Goal: Find specific page/section: Find specific page/section

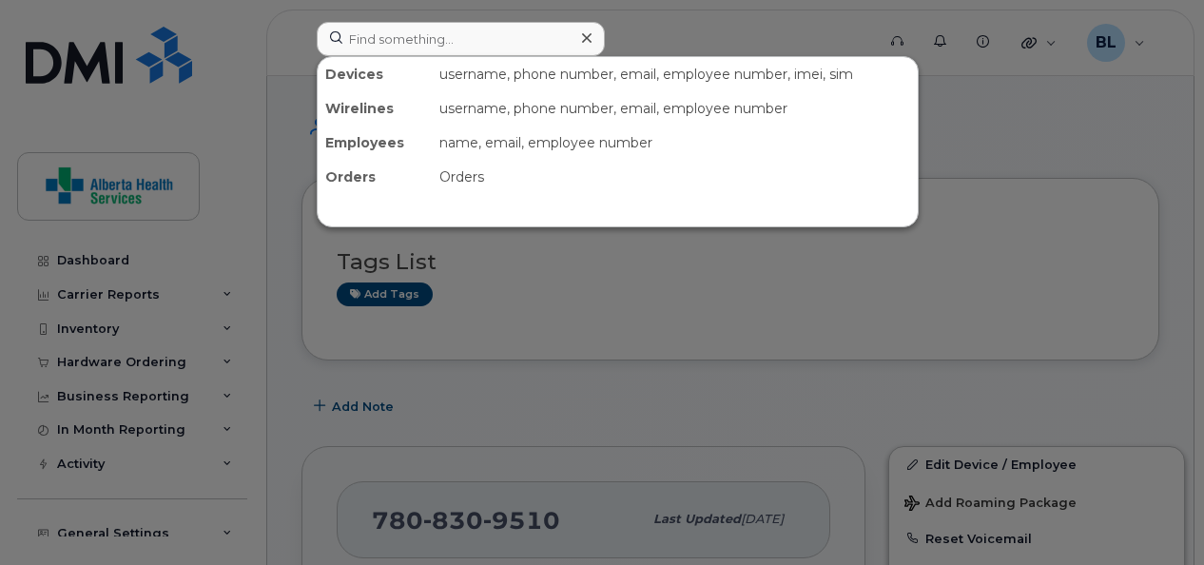
click at [406, 35] on input at bounding box center [461, 39] width 288 height 34
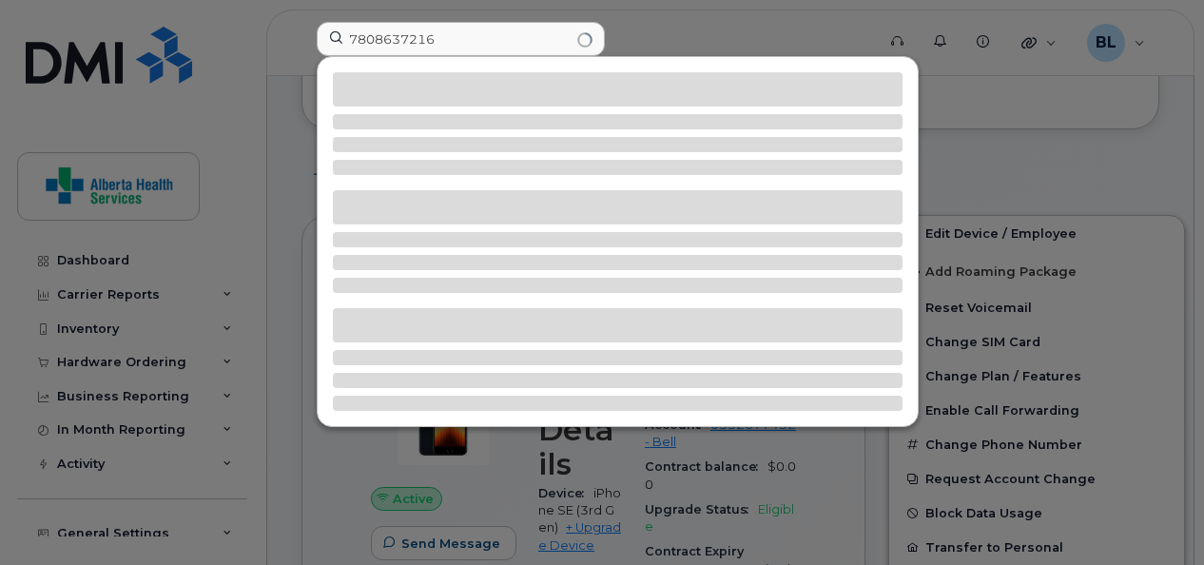
type input "7808637216"
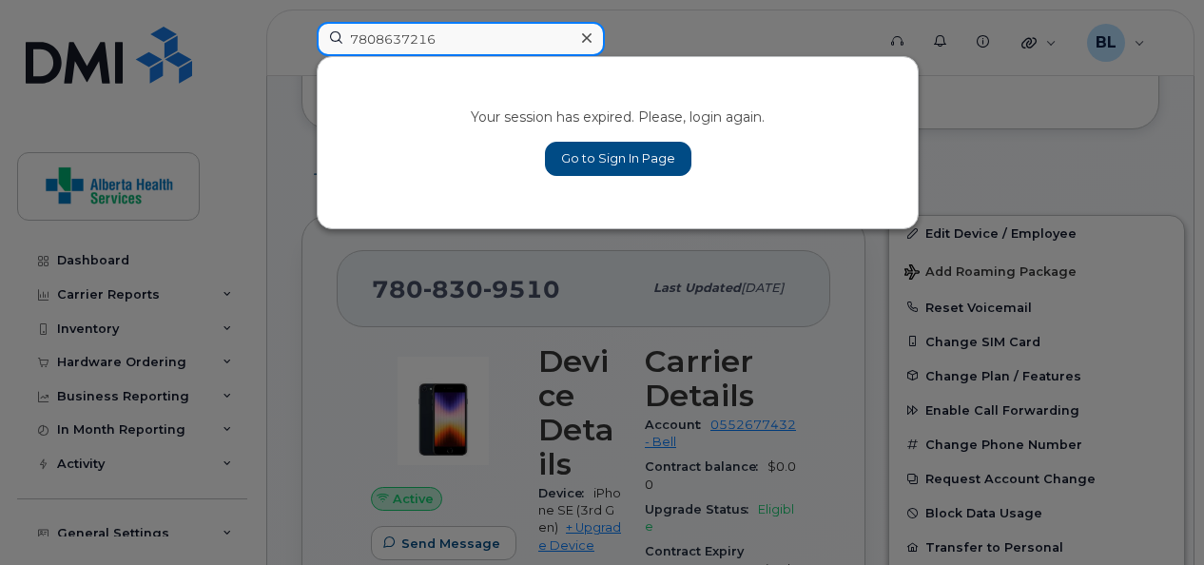
drag, startPoint x: 499, startPoint y: 41, endPoint x: 174, endPoint y: 64, distance: 326.1
click at [302, 64] on div "7808637216 Your session has expired. Please, login again. Go to Sign In Page" at bounding box center [590, 43] width 576 height 42
paste input "403-704-6883"
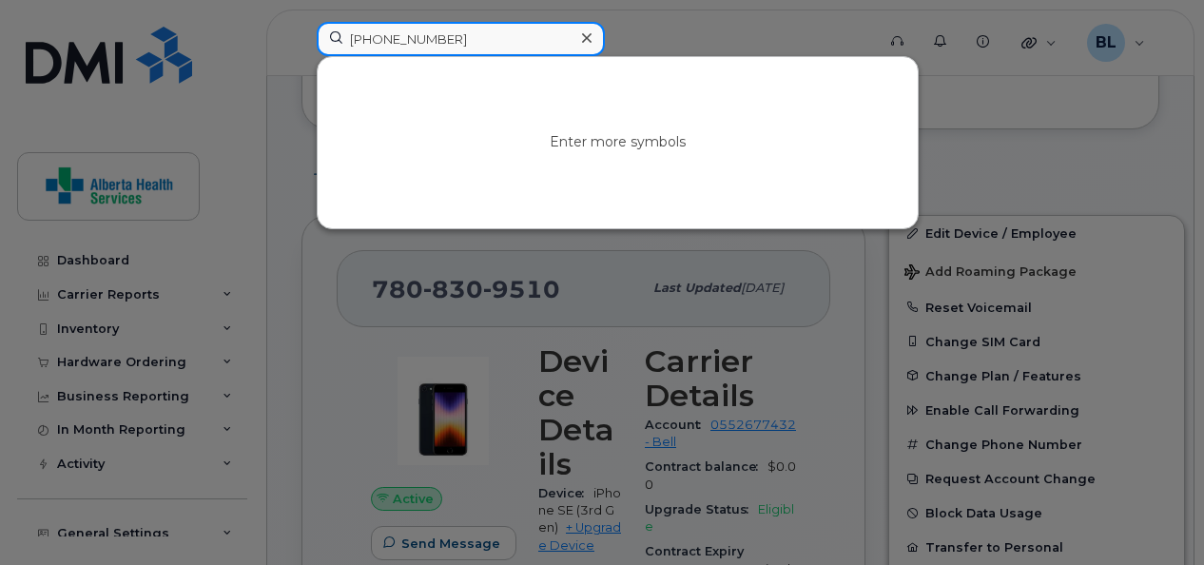
type input "403-704-6883"
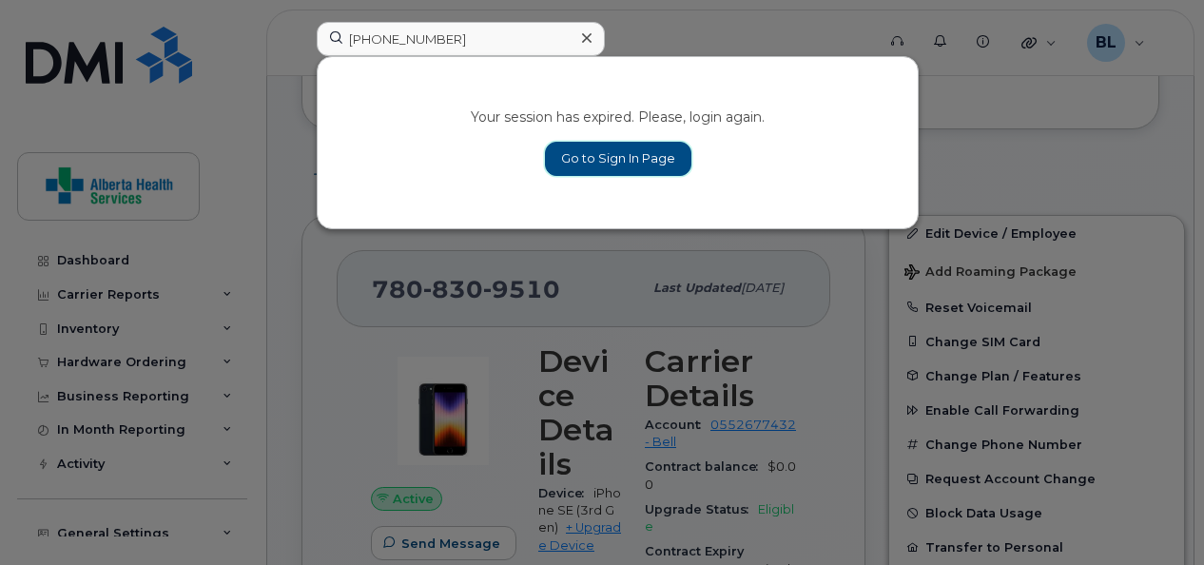
click at [616, 163] on link "Go to Sign In Page" at bounding box center [618, 159] width 146 height 34
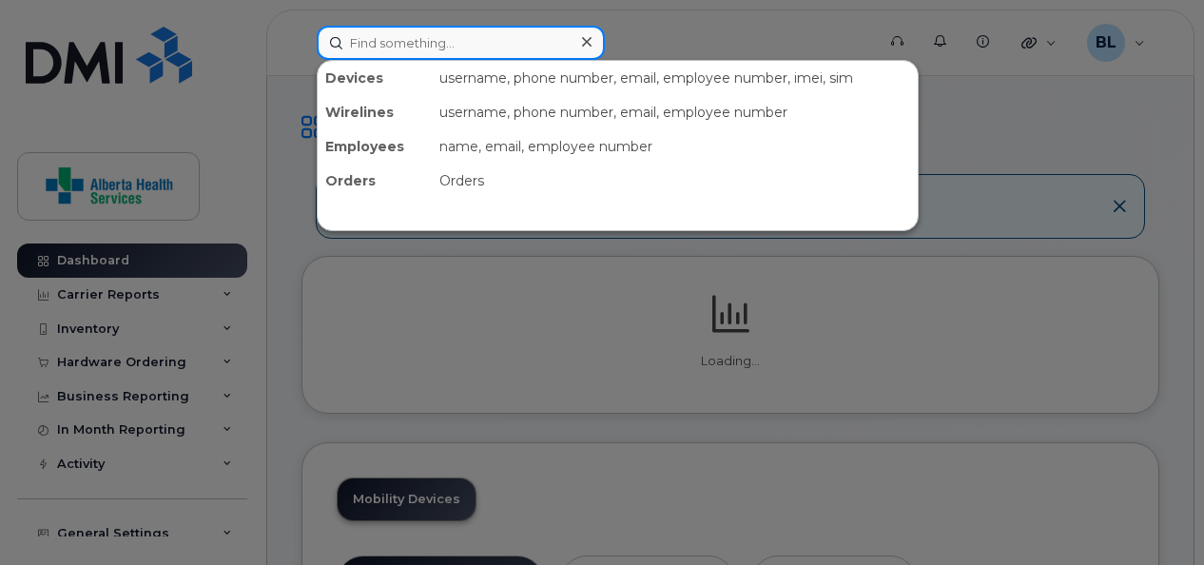
click at [472, 43] on input at bounding box center [461, 43] width 288 height 34
paste input "403-704-6883"
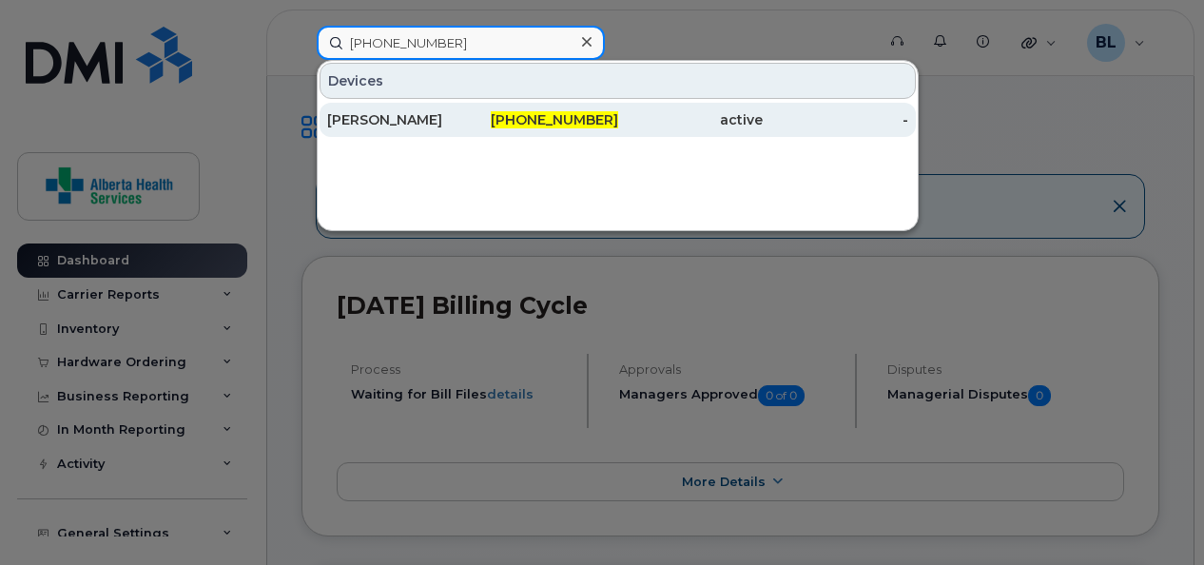
type input "403-704-6883"
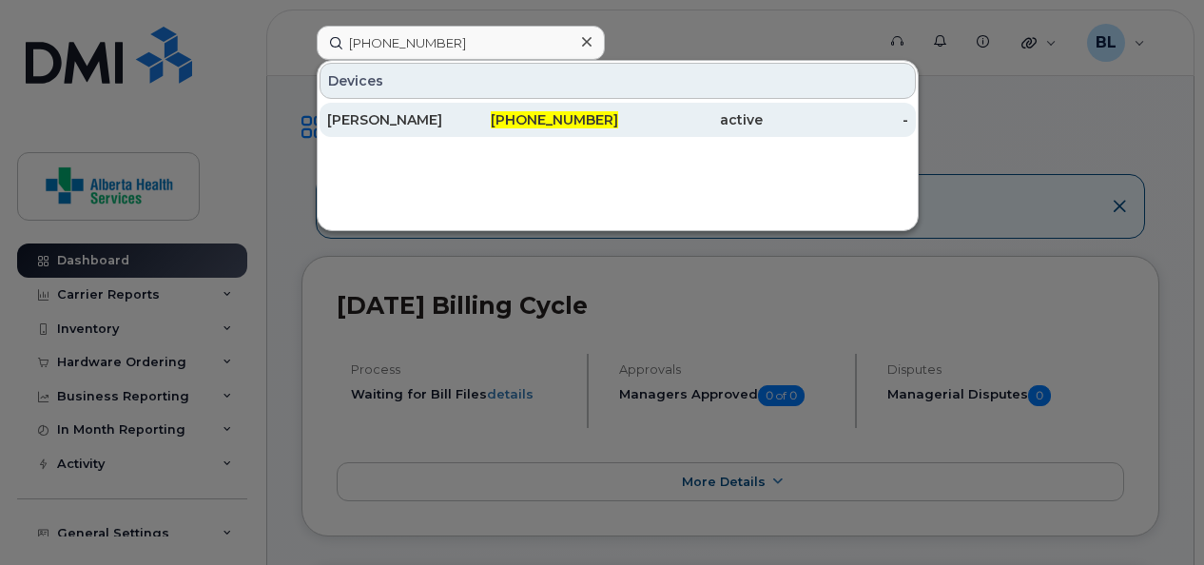
click at [342, 122] on div "Jamie Havanka" at bounding box center [400, 119] width 146 height 19
click at [385, 121] on div "Jamie Havanka" at bounding box center [400, 119] width 146 height 19
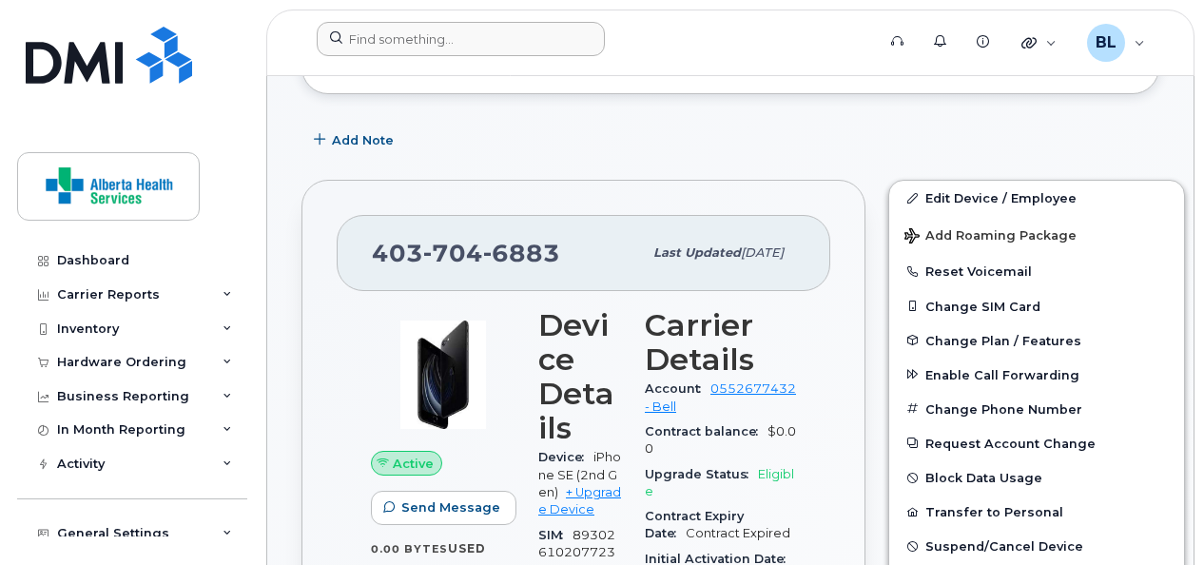
scroll to position [483, 0]
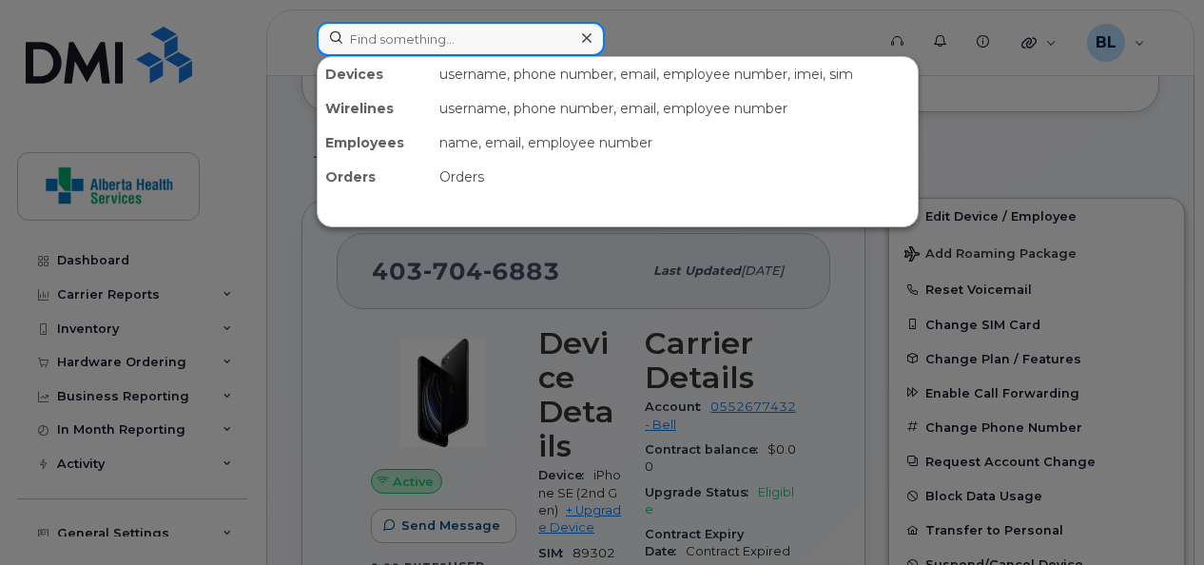
click at [400, 44] on input at bounding box center [461, 39] width 288 height 34
paste input "[PHONE_NUMBER]"
type input "[PHONE_NUMBER]"
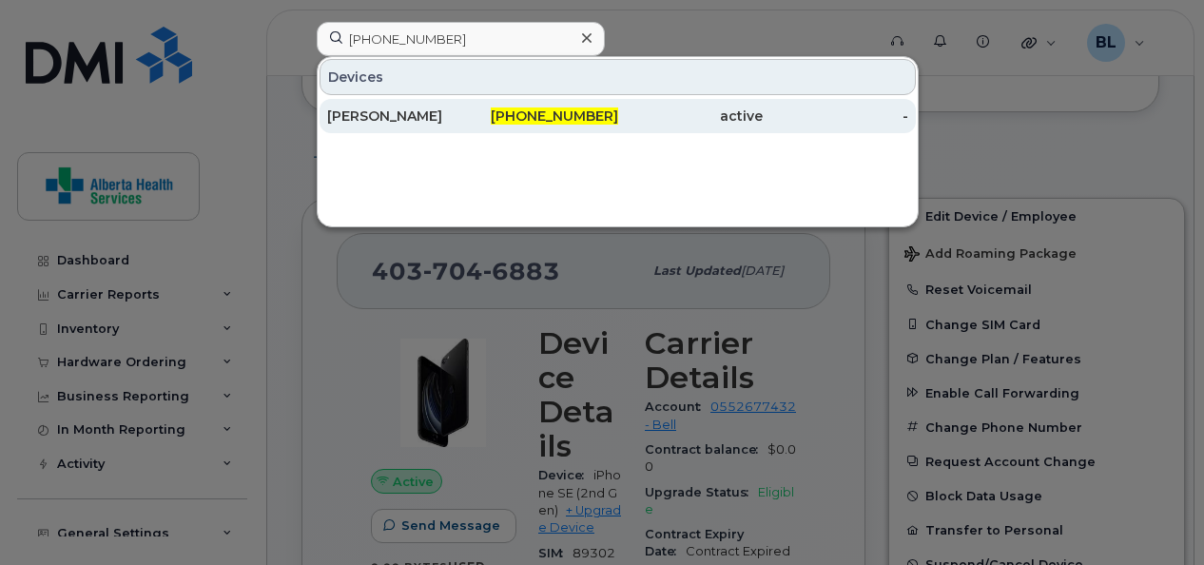
click at [473, 103] on div "[PERSON_NAME]" at bounding box center [546, 116] width 146 height 34
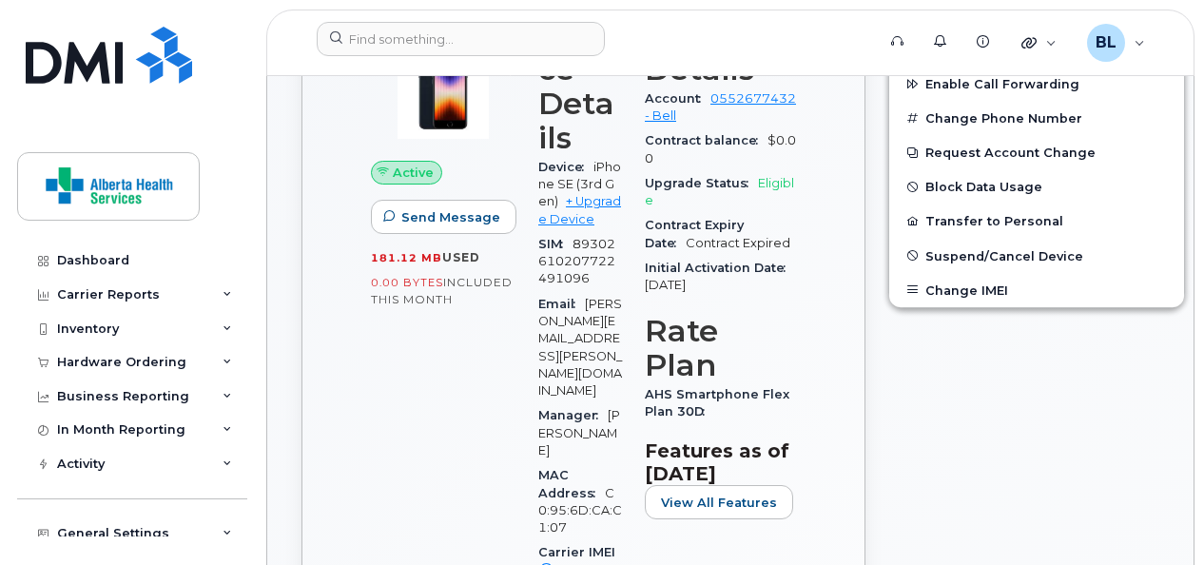
scroll to position [560, 0]
